Goal: Task Accomplishment & Management: Use online tool/utility

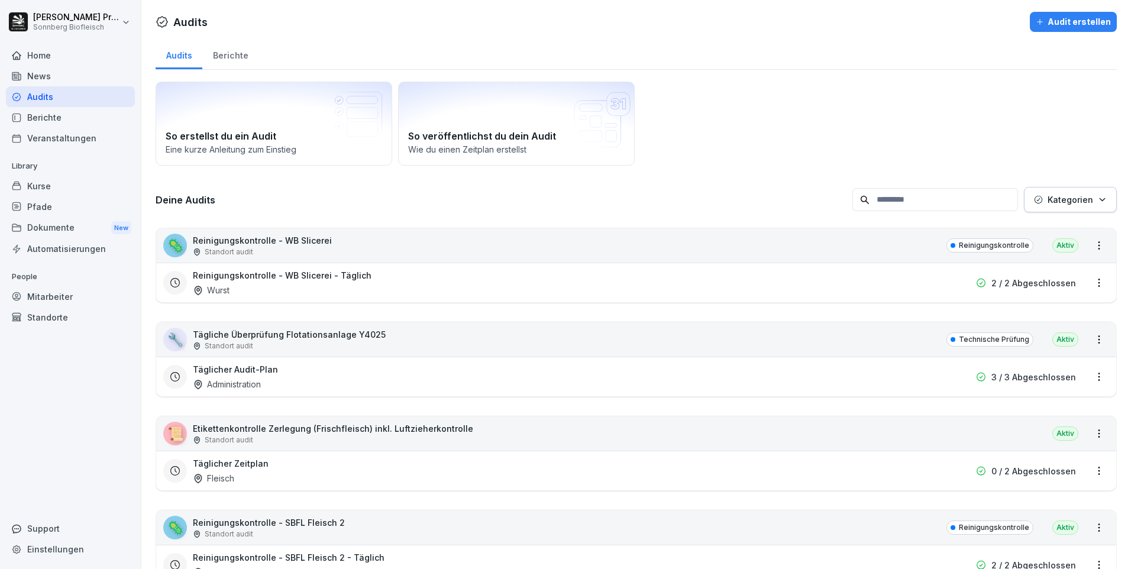
click at [96, 56] on div "Home" at bounding box center [70, 55] width 129 height 21
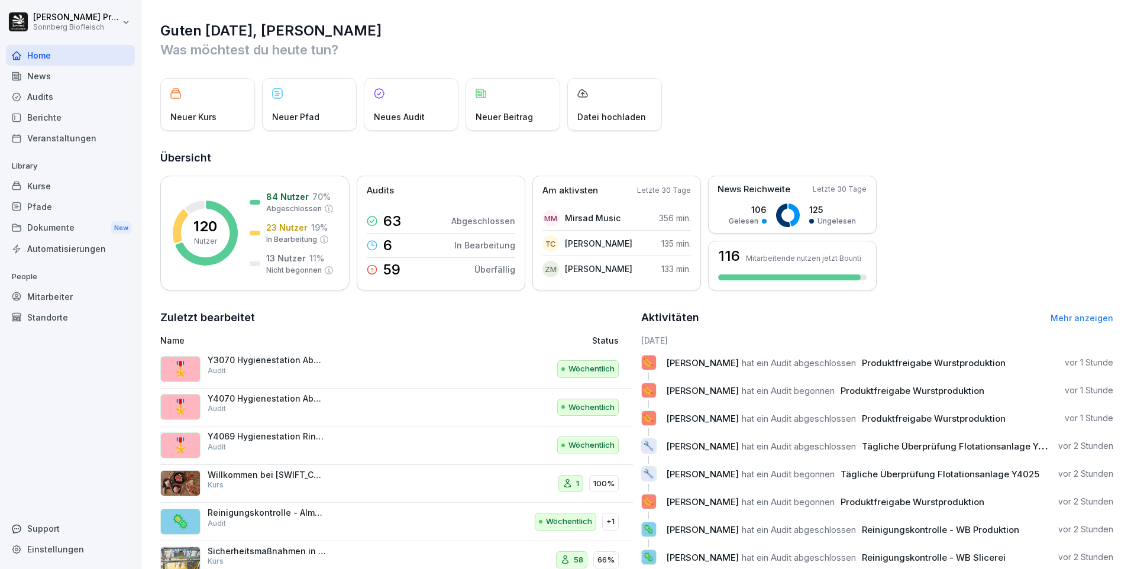
scroll to position [40, 0]
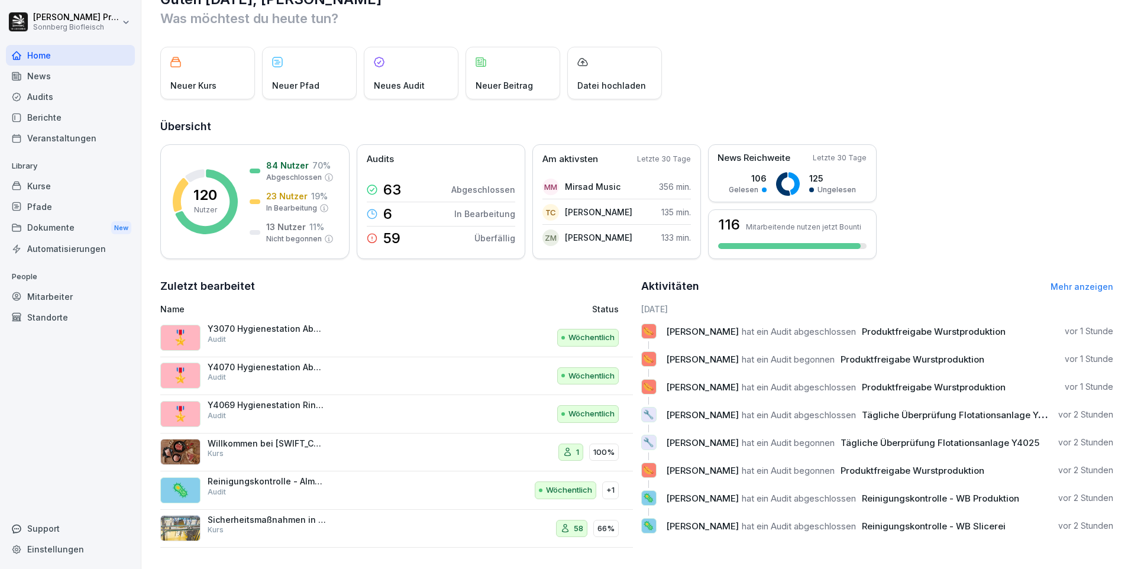
click at [955, 228] on div "120 Nutzer 84 Nutzer 70 % Abgeschlossen 23 Nutzer 19 % In Bearbeitung 13 Nutzer…" at bounding box center [636, 201] width 953 height 115
click at [1074, 284] on div "Aktivitäten Mehr anzeigen" at bounding box center [877, 286] width 473 height 17
click at [1074, 282] on link "Mehr anzeigen" at bounding box center [1082, 287] width 63 height 10
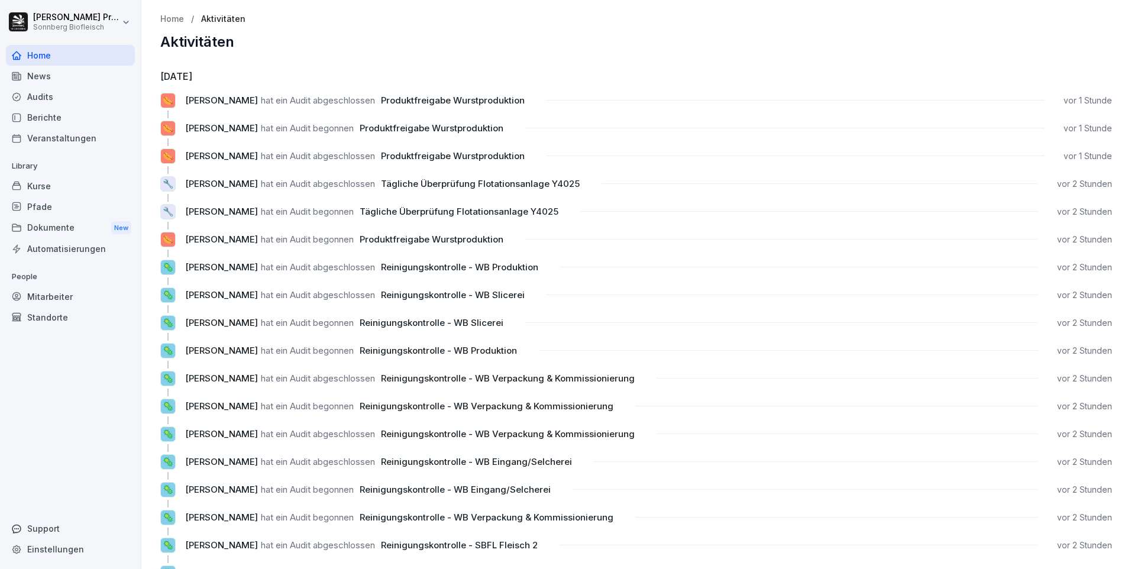
click at [83, 224] on div "Dokumente New" at bounding box center [70, 228] width 129 height 22
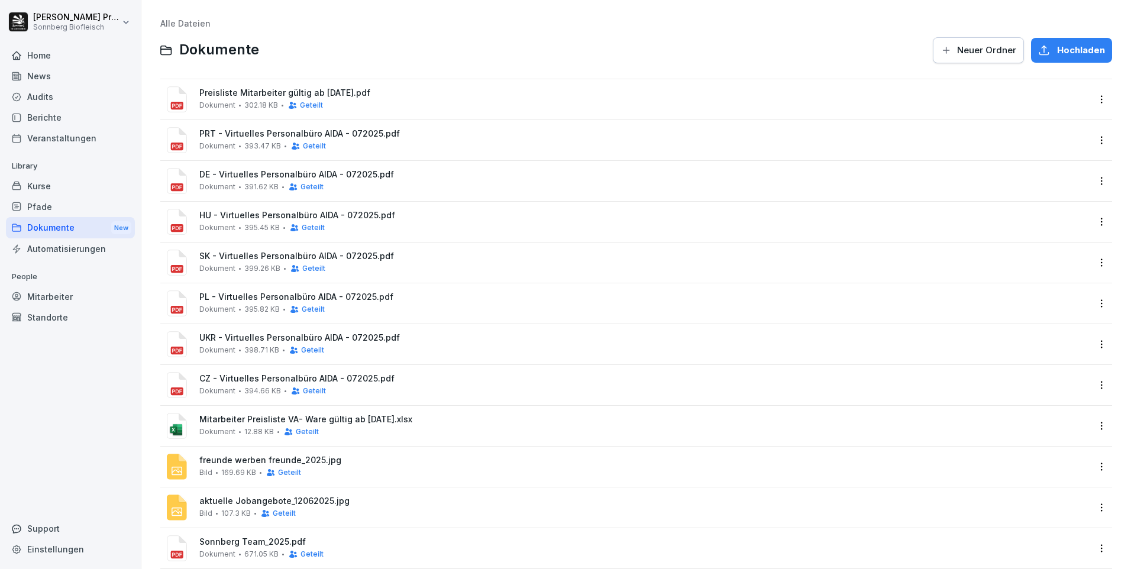
click at [83, 59] on div "Home" at bounding box center [70, 55] width 129 height 21
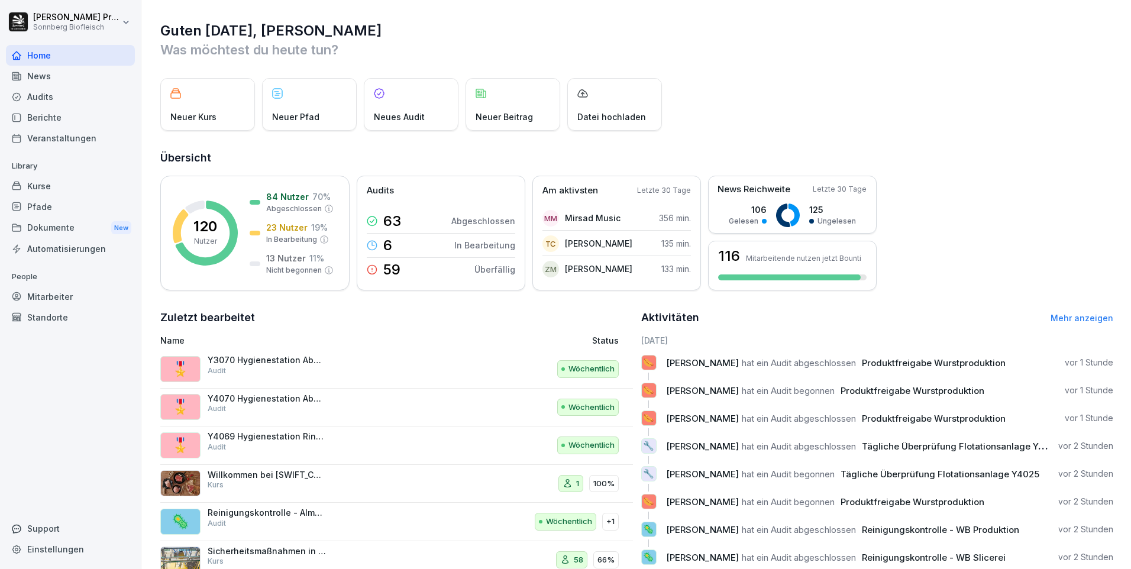
click at [80, 92] on div "Audits" at bounding box center [70, 96] width 129 height 21
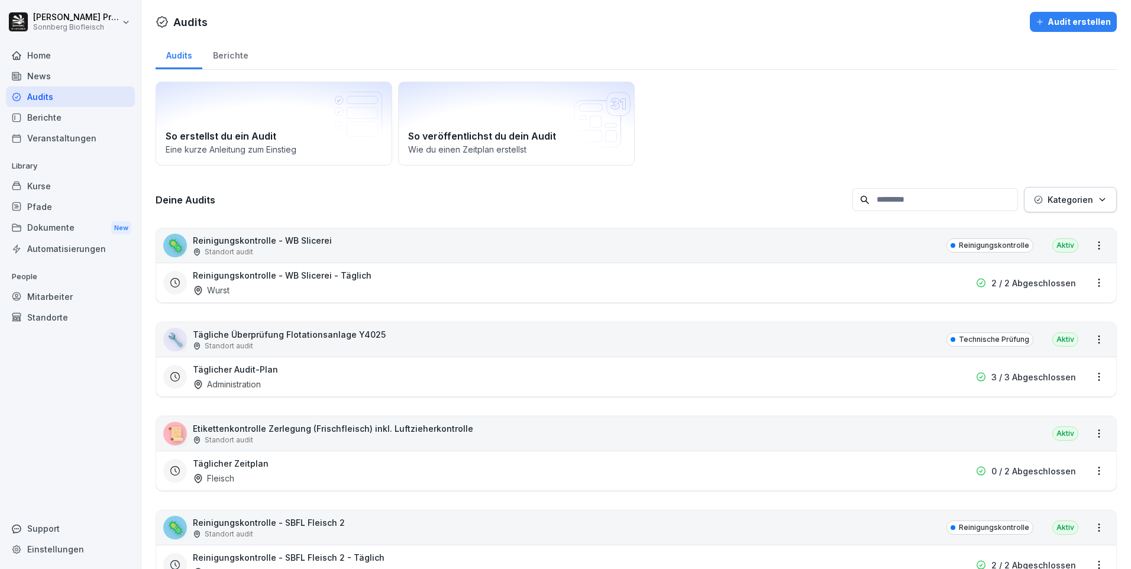
click at [1103, 198] on button "Kategorien" at bounding box center [1070, 199] width 93 height 25
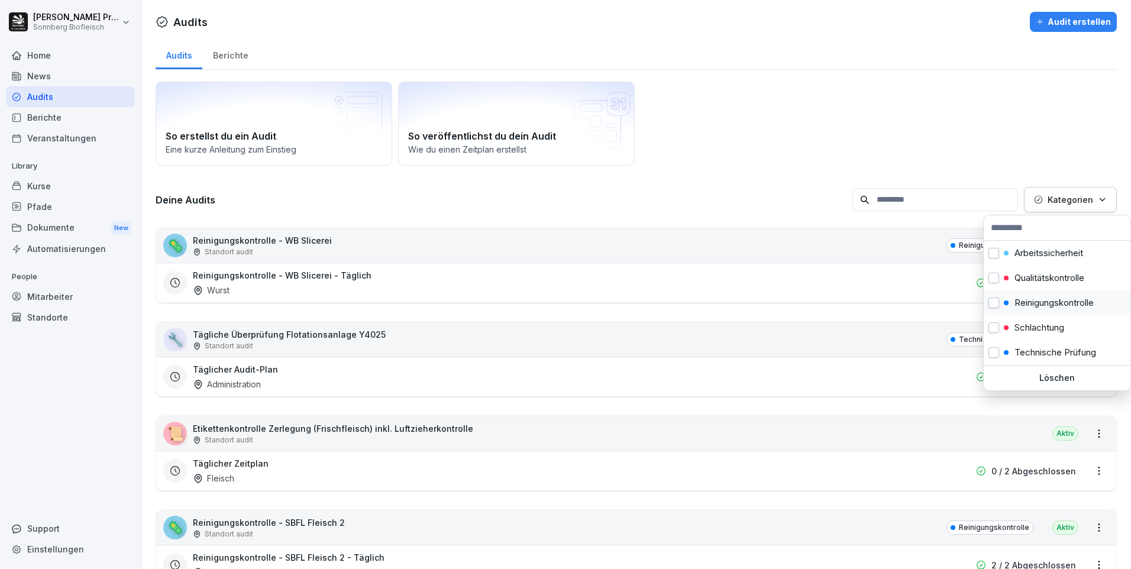
click at [1036, 308] on p "Reinigungskontrolle" at bounding box center [1054, 303] width 79 height 11
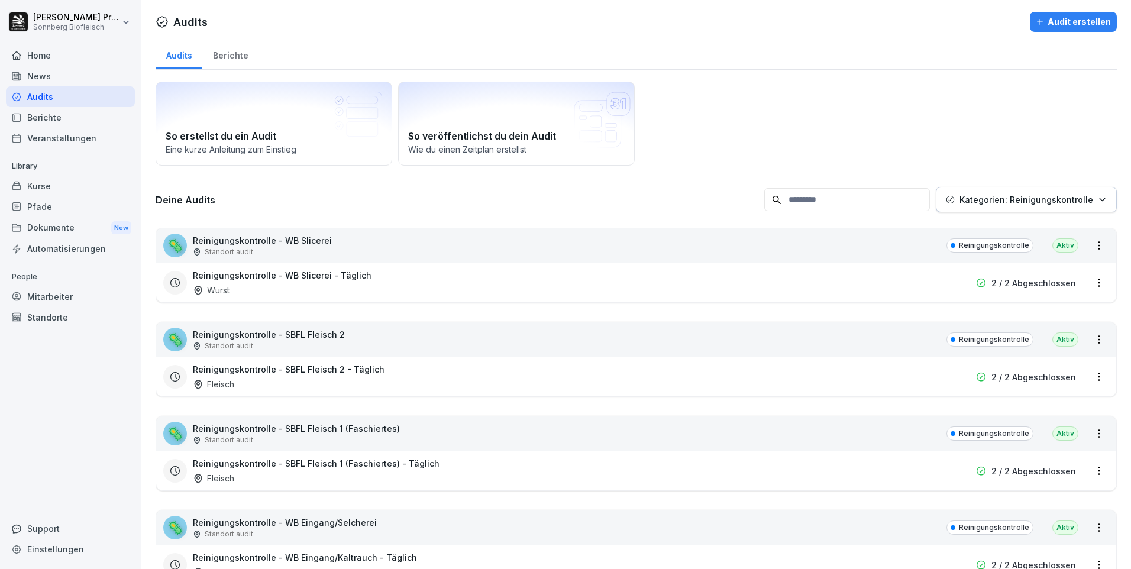
click at [603, 336] on html "[PERSON_NAME] Sonnberg Biofleisch Home News Audits Berichte Veranstaltungen Lib…" at bounding box center [565, 284] width 1131 height 569
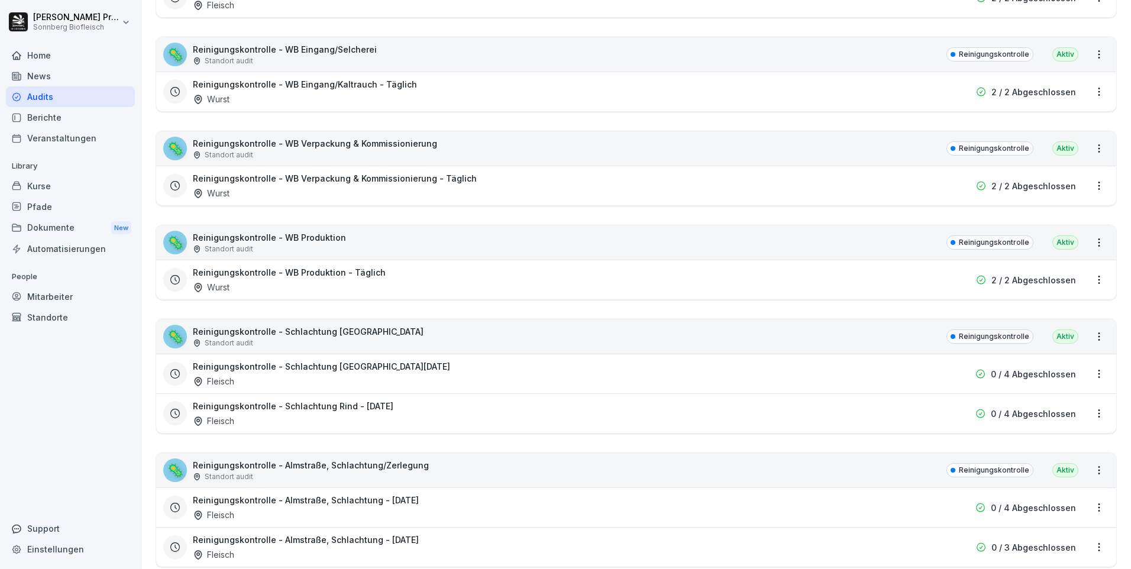
scroll to position [592, 0]
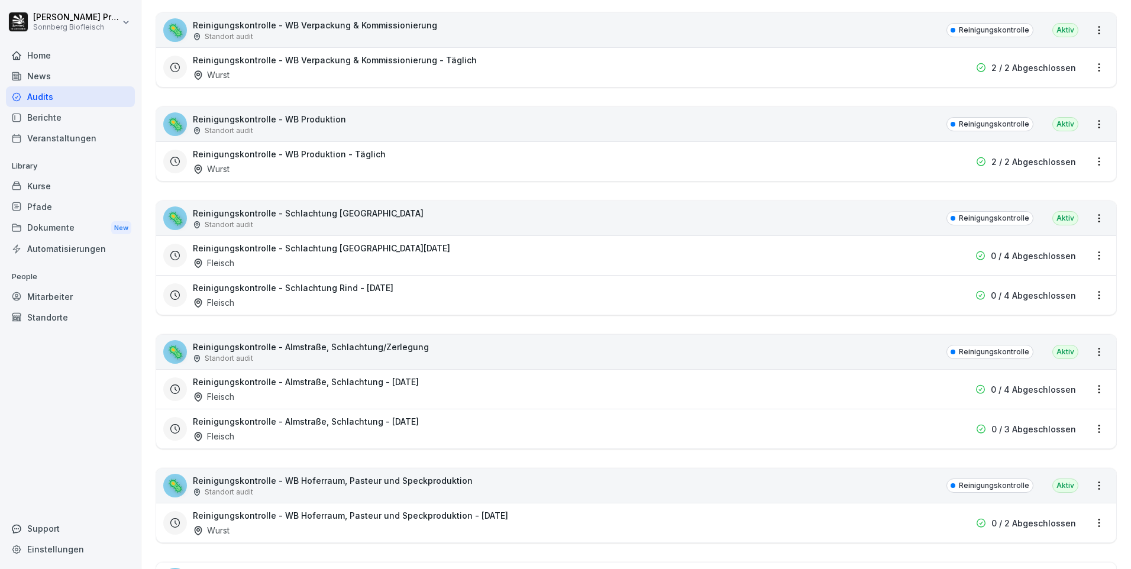
click at [178, 351] on div "🦠" at bounding box center [175, 352] width 24 height 24
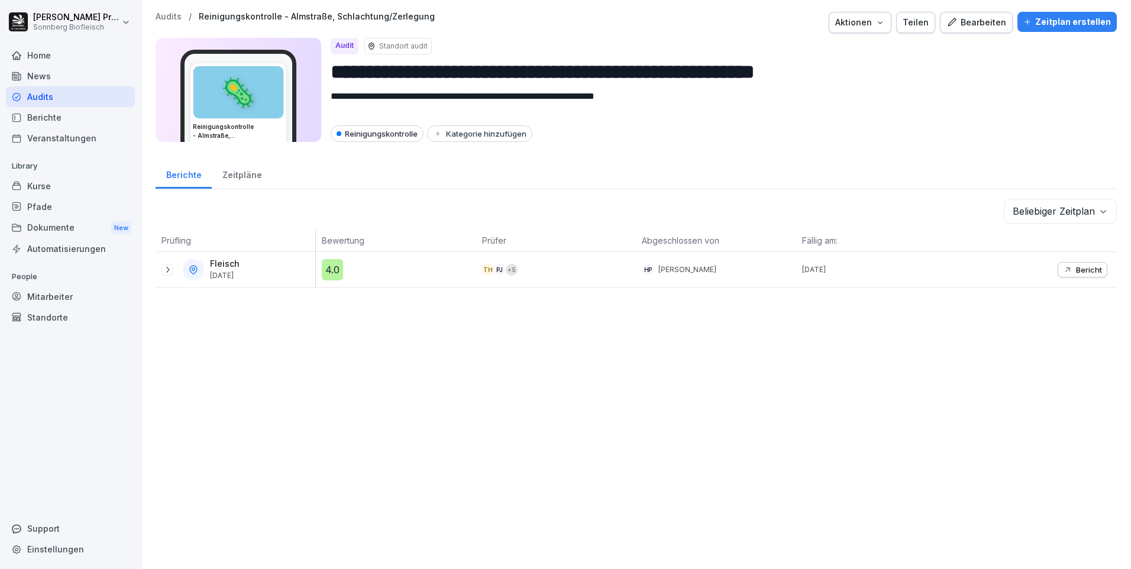
click at [168, 269] on icon at bounding box center [167, 269] width 9 height 9
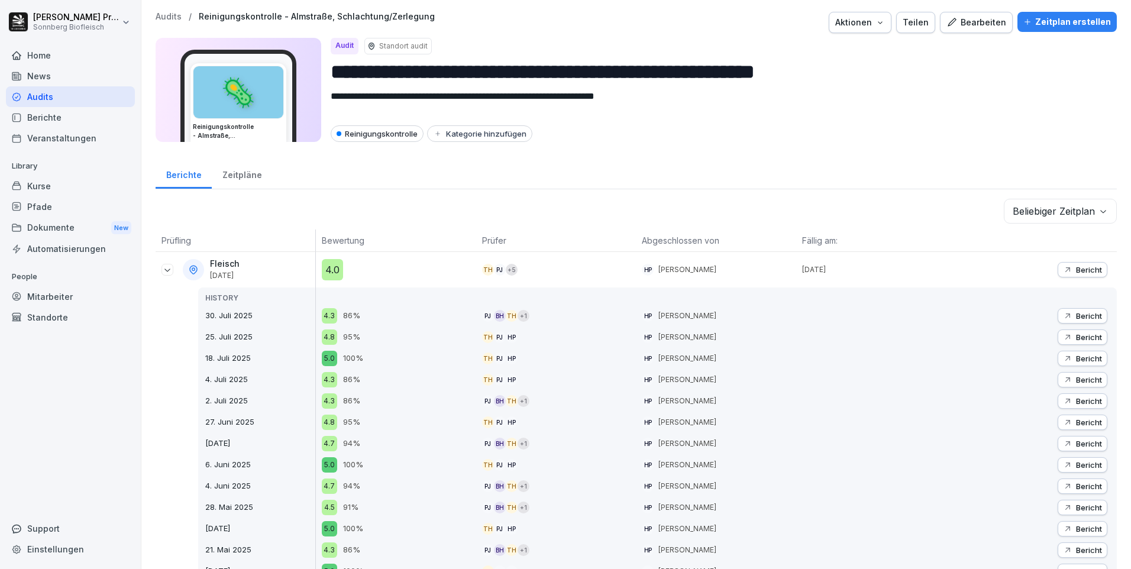
click at [1079, 212] on body "**********" at bounding box center [565, 284] width 1131 height 569
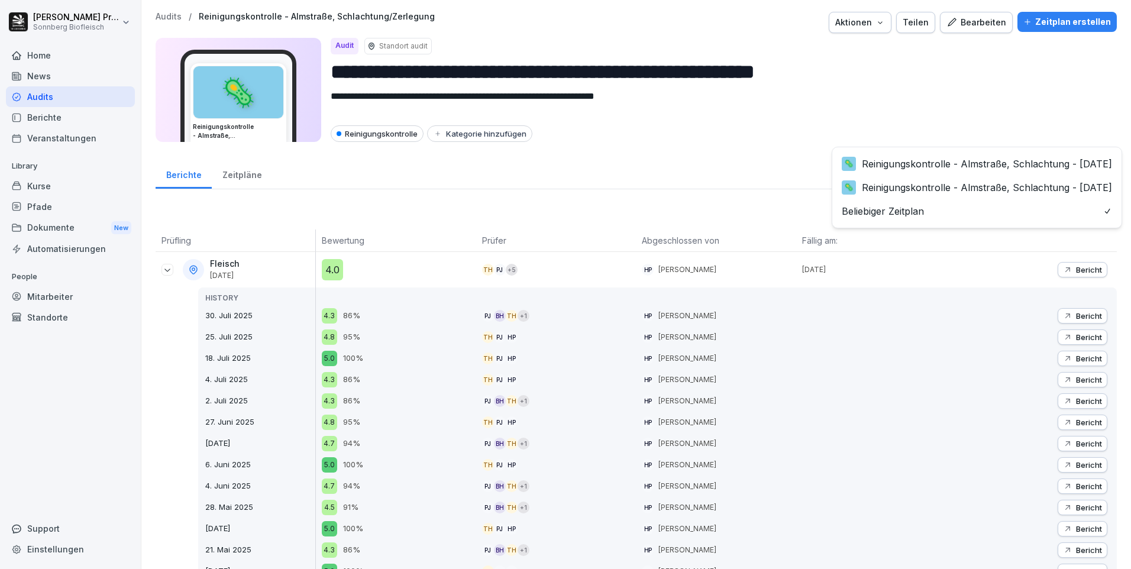
click at [1076, 268] on p "Bericht" at bounding box center [1089, 269] width 26 height 9
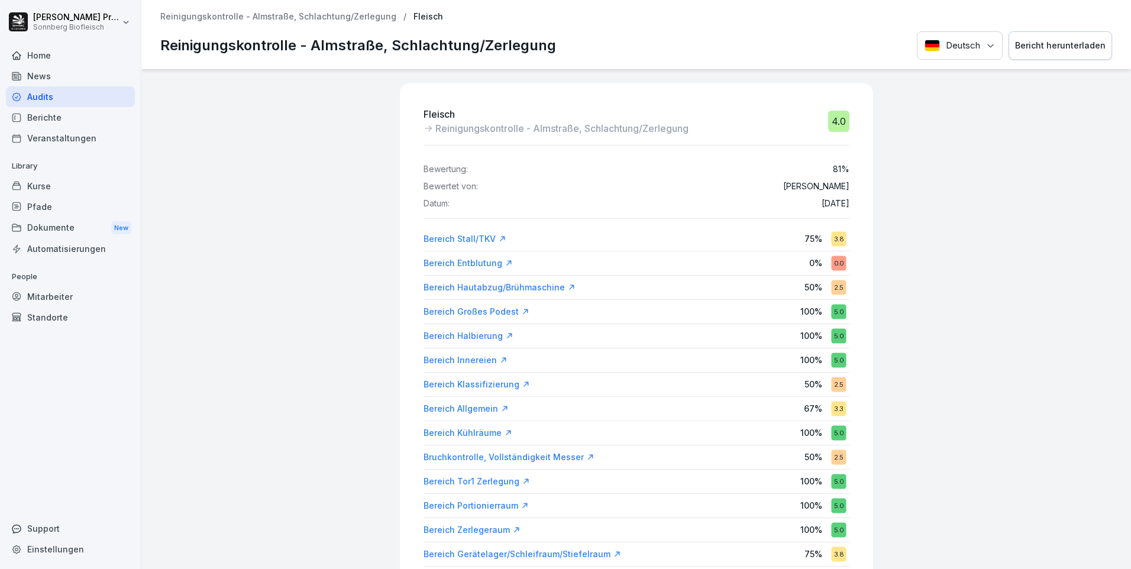
click at [334, 18] on p "Reinigungskontrolle - Almstraße, Schlachtung/Zerlegung" at bounding box center [278, 17] width 236 height 10
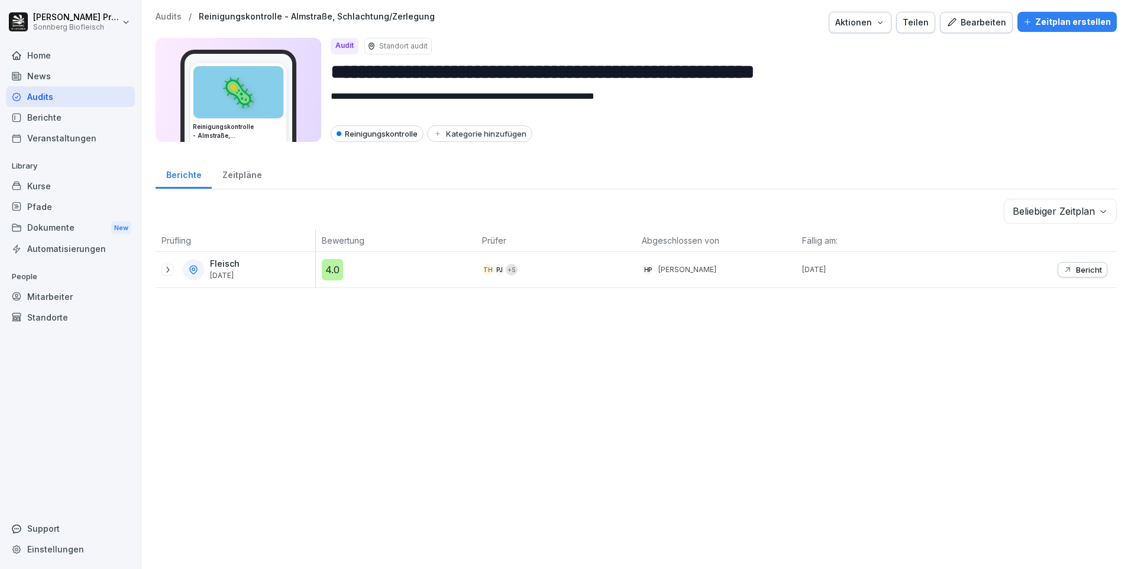
click at [80, 60] on div "Home" at bounding box center [70, 55] width 129 height 21
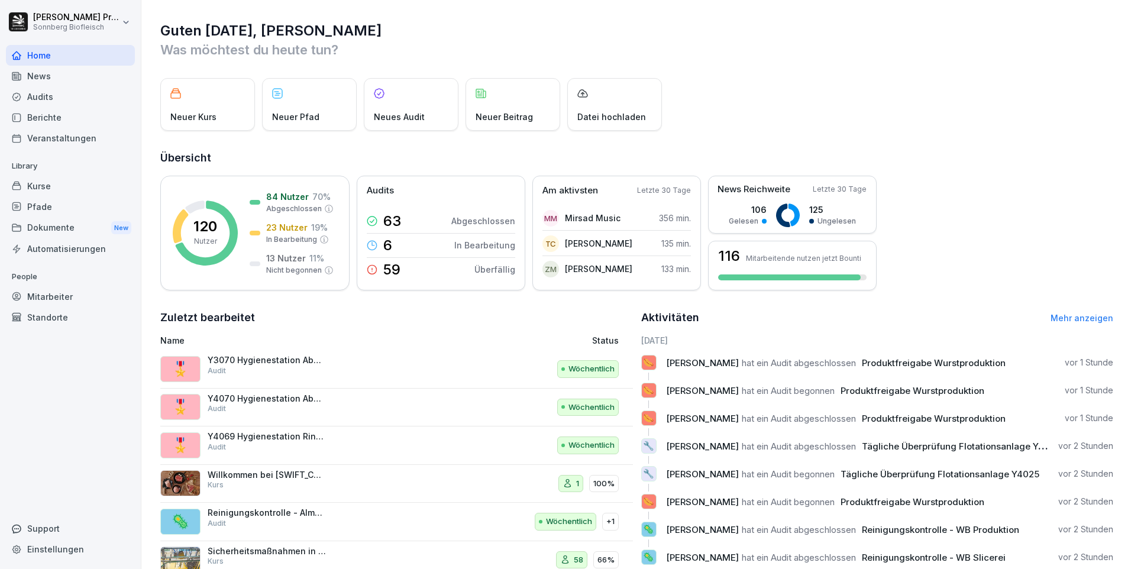
scroll to position [40, 0]
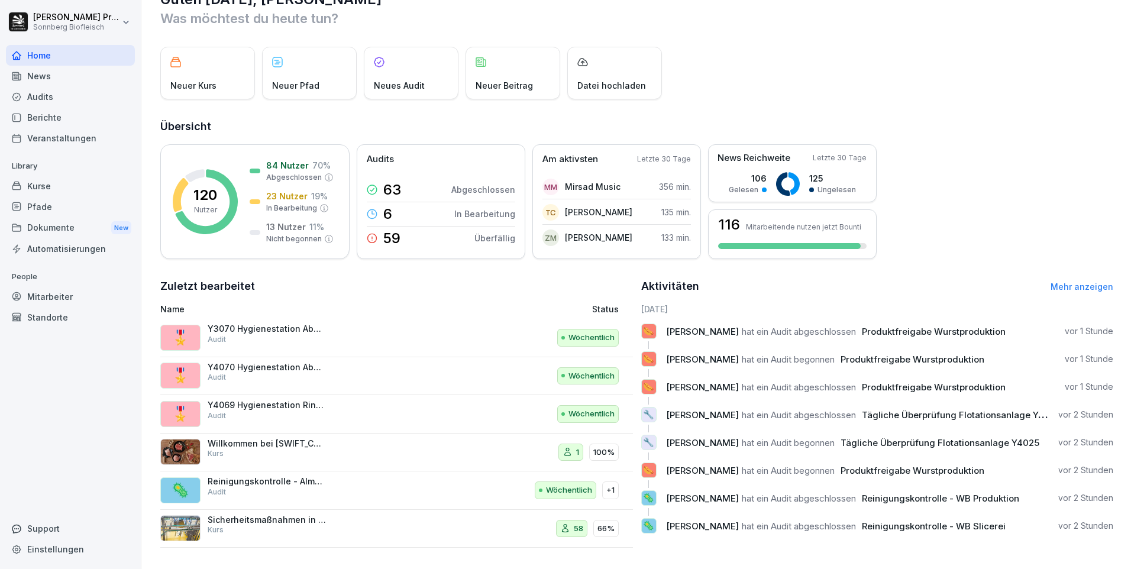
click at [1078, 325] on p "vor 1 Stunde" at bounding box center [1089, 331] width 49 height 12
click at [1078, 324] on div "🌭 [PERSON_NAME] hat ein Audit abgeschlossen Produktfreigabe Wurstproduktion vor…" at bounding box center [877, 331] width 473 height 15
click at [1086, 282] on link "Mehr anzeigen" at bounding box center [1082, 287] width 63 height 10
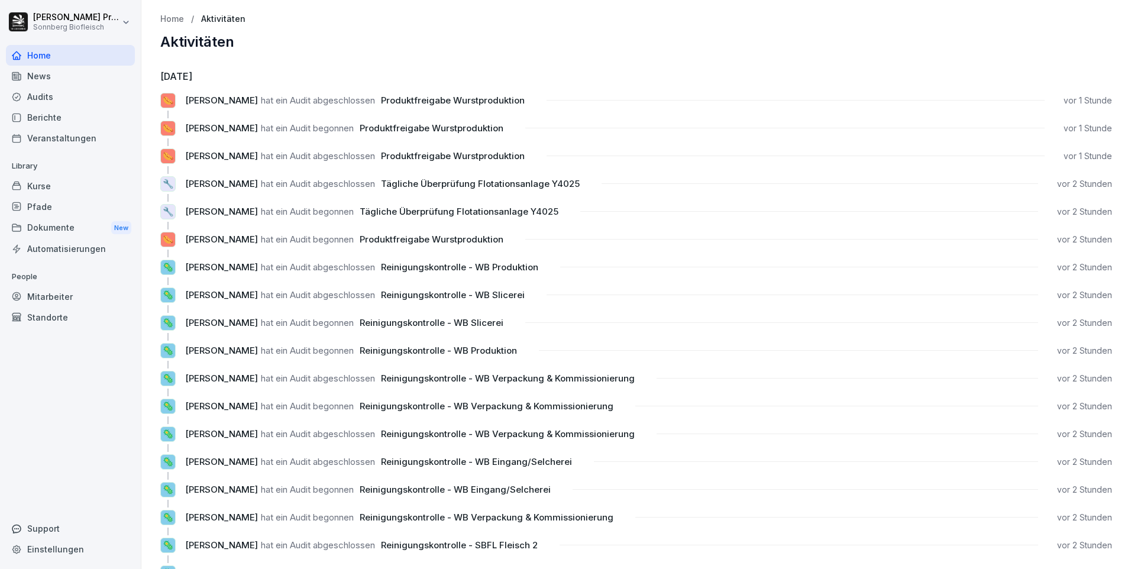
scroll to position [59, 0]
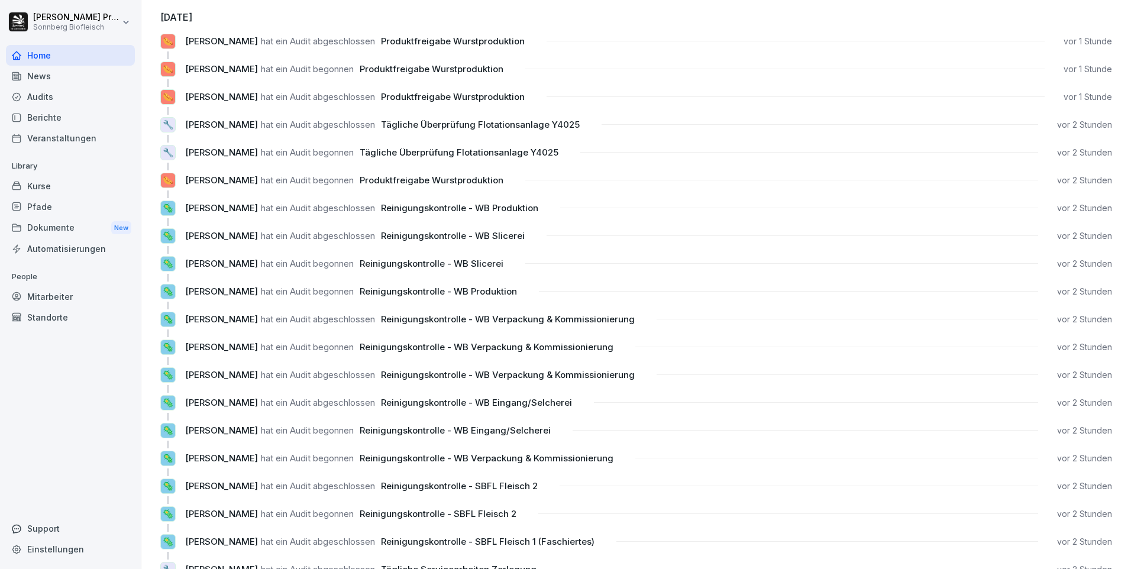
click at [215, 207] on span "[PERSON_NAME]" at bounding box center [221, 207] width 73 height 11
click at [172, 208] on p "🦠" at bounding box center [168, 209] width 11 height 14
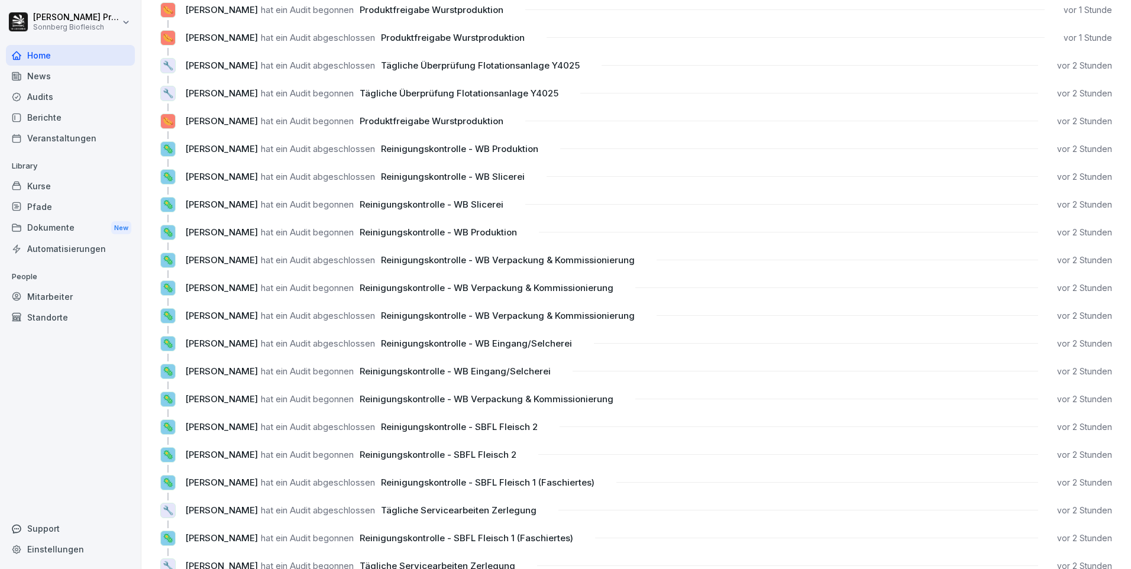
scroll to position [0, 0]
